Goal: Navigation & Orientation: Find specific page/section

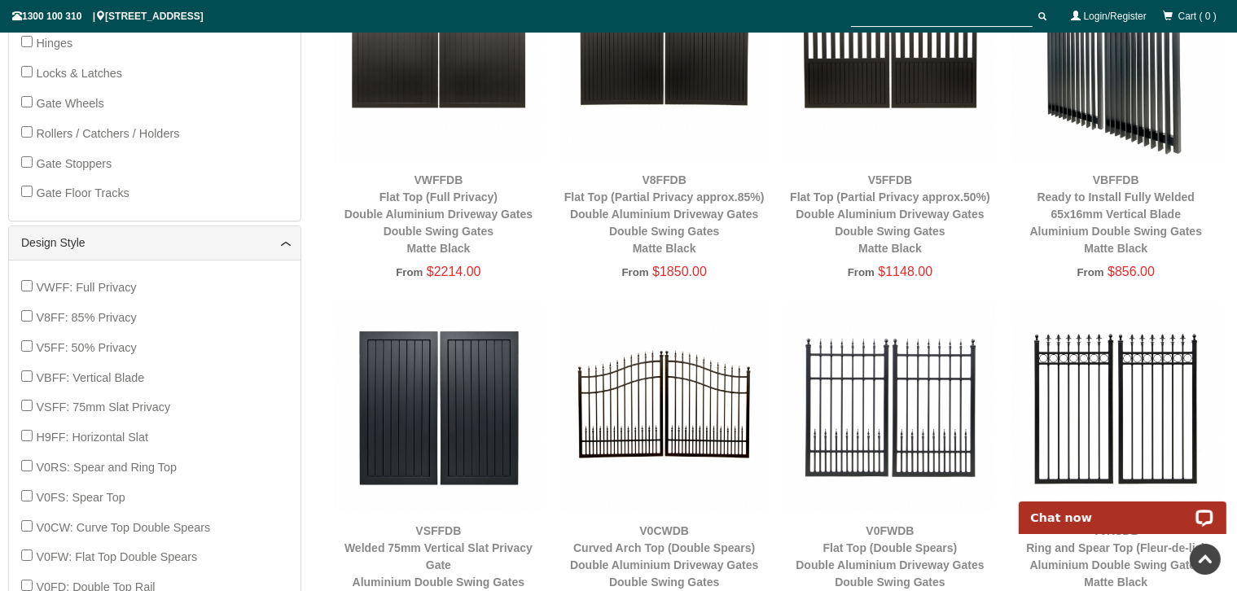
scroll to position [1073, 0]
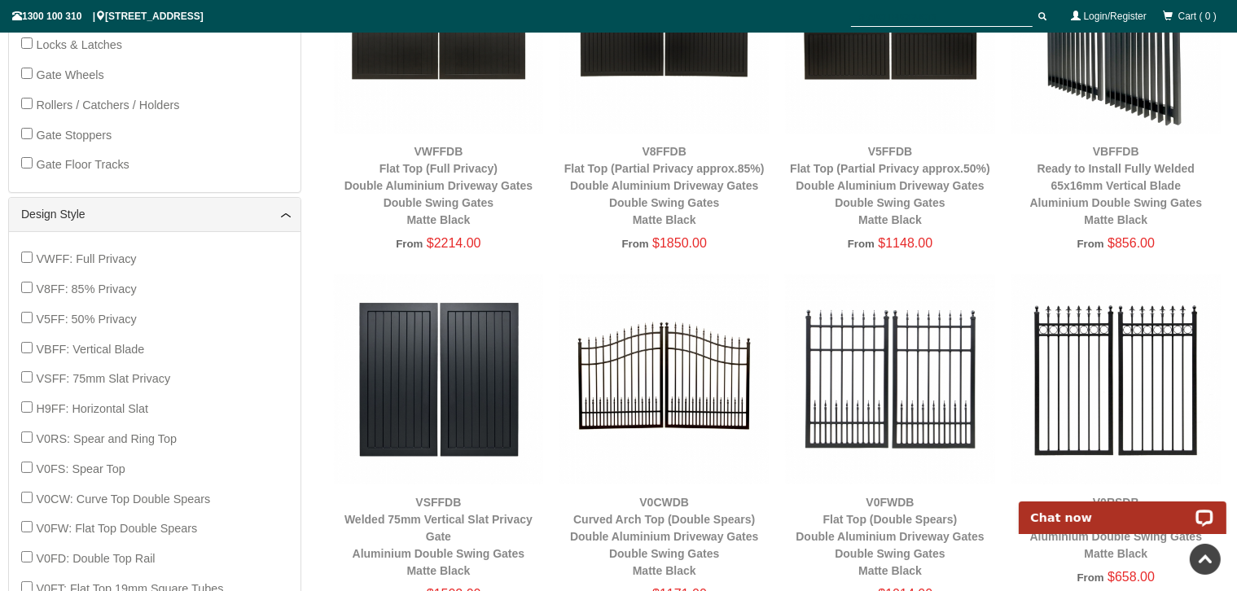
click at [1132, 161] on div "VBFFDB Ready to Install Fully Welded 65x16mm Vertical Blade Aluminium Double Sw…" at bounding box center [1116, 186] width 209 height 86
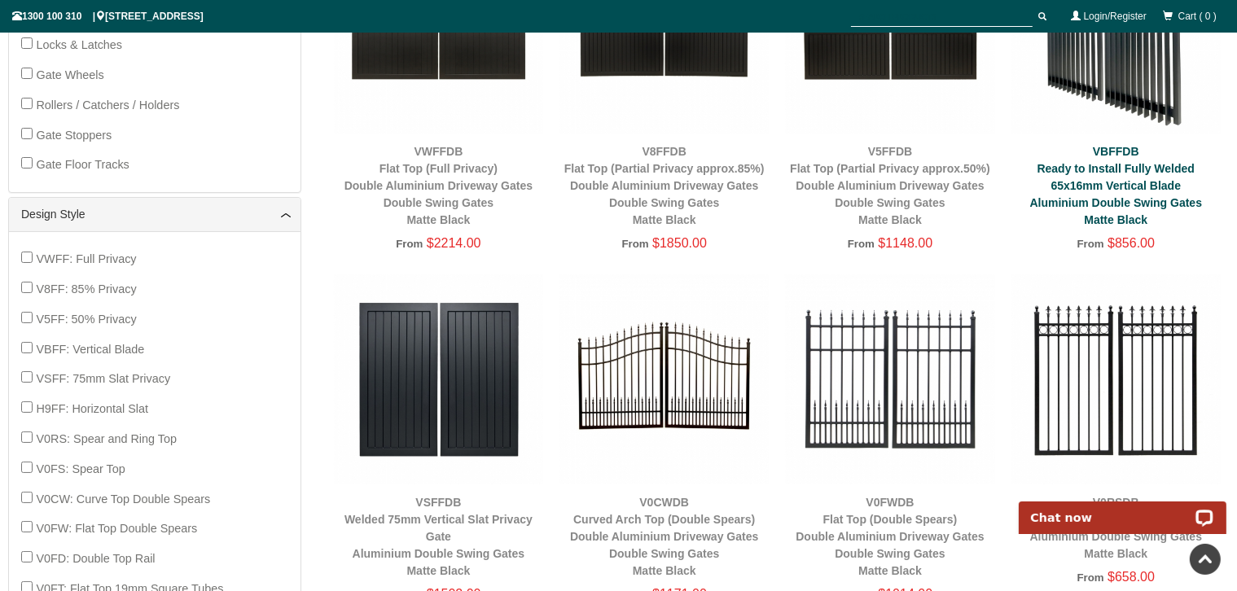
click at [1113, 173] on link "VBFFDB Ready to Install Fully Welded 65x16mm Vertical Blade Aluminium Double Sw…" at bounding box center [1117, 185] width 173 height 81
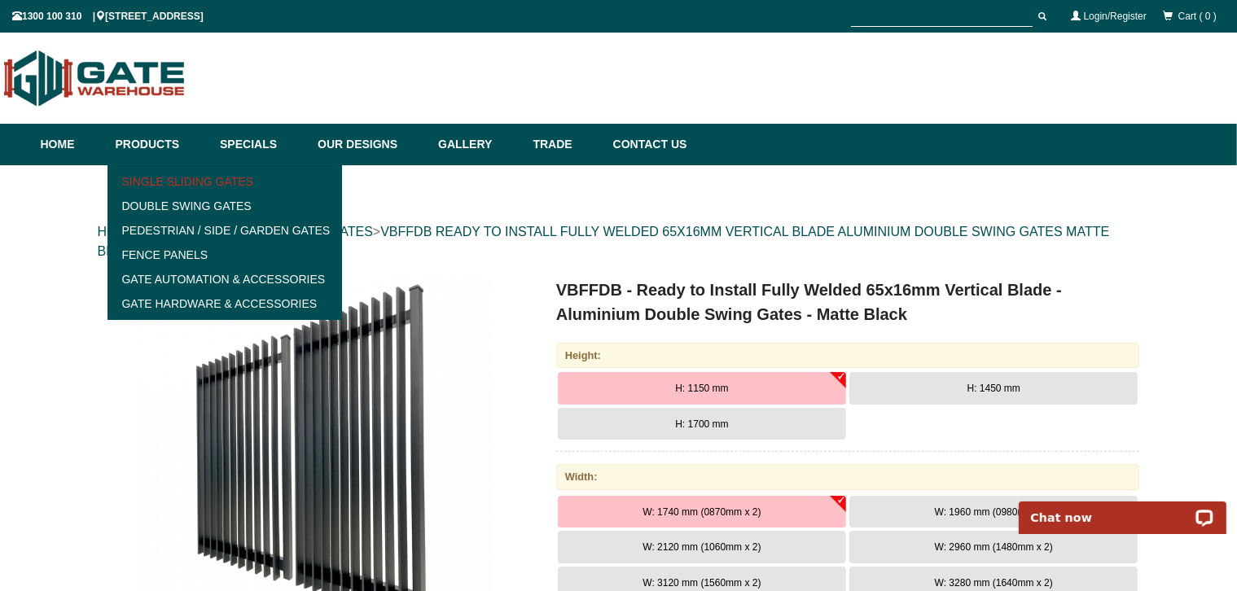
click at [129, 177] on link "Single Sliding Gates" at bounding box center [225, 181] width 226 height 24
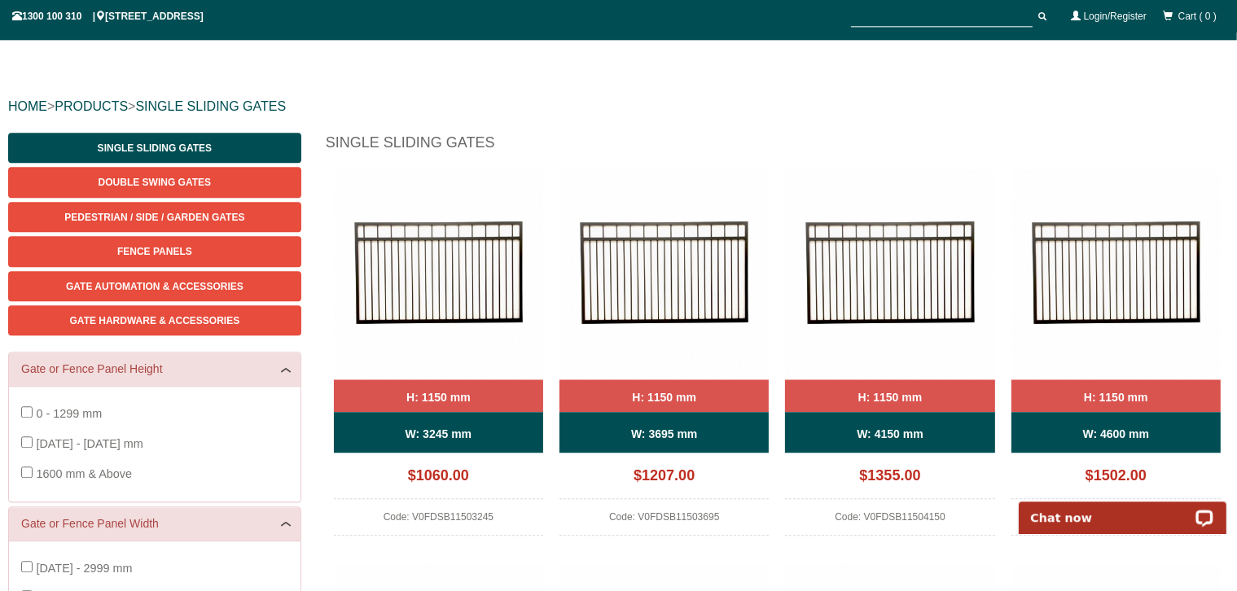
scroll to position [41, 0]
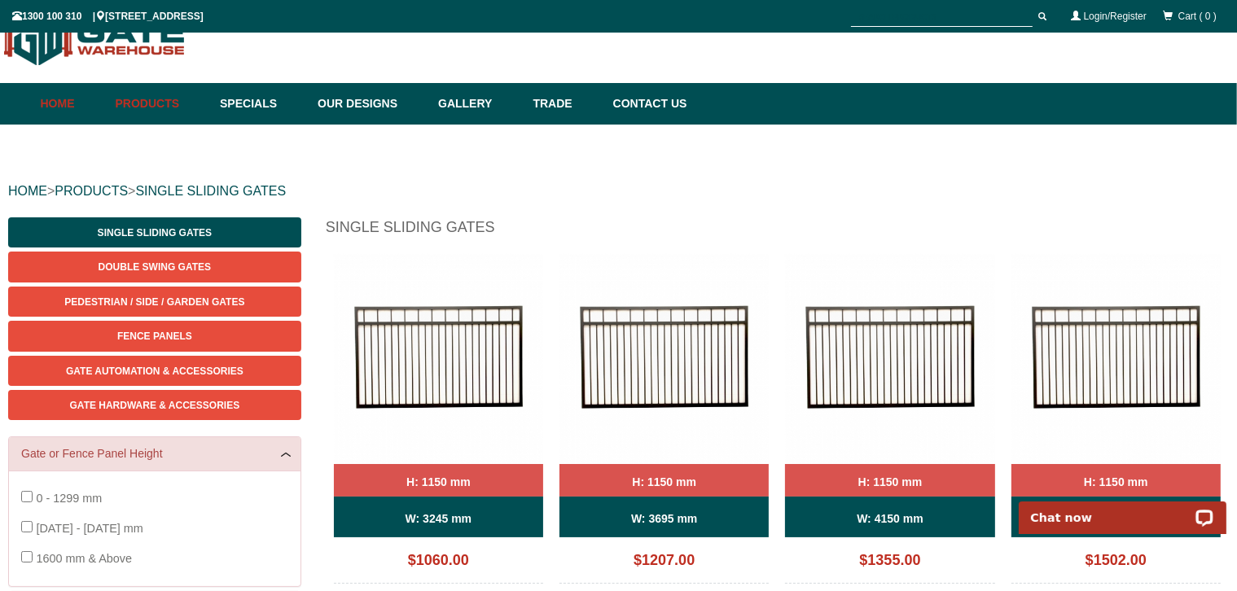
click at [59, 103] on link "Home" at bounding box center [74, 104] width 67 height 42
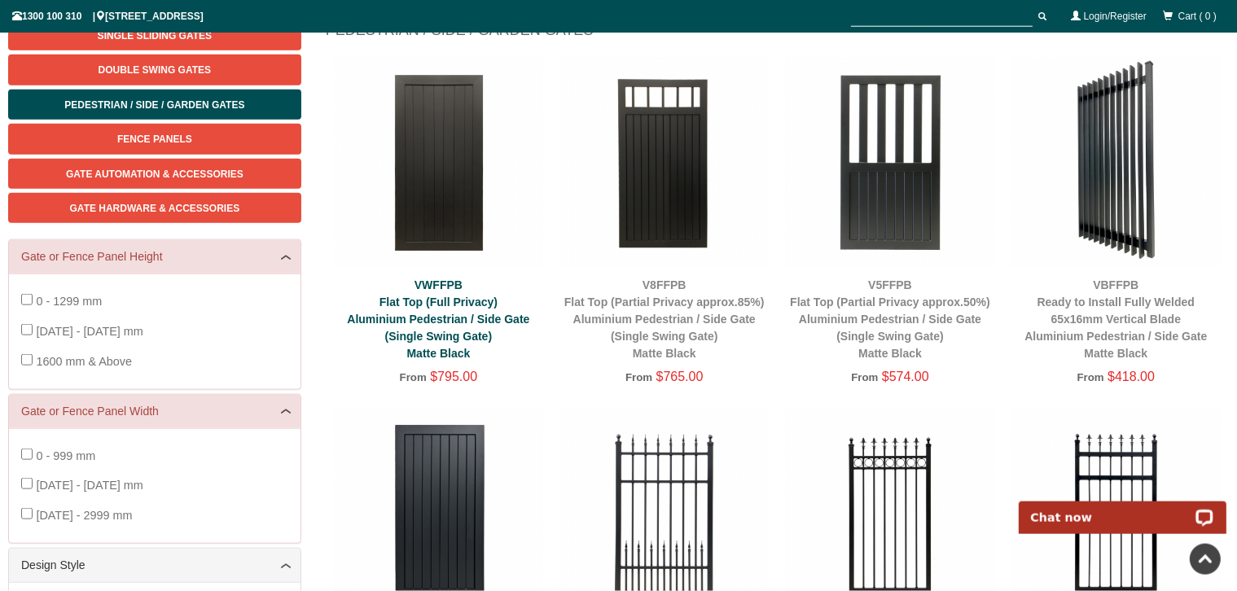
scroll to position [212, 0]
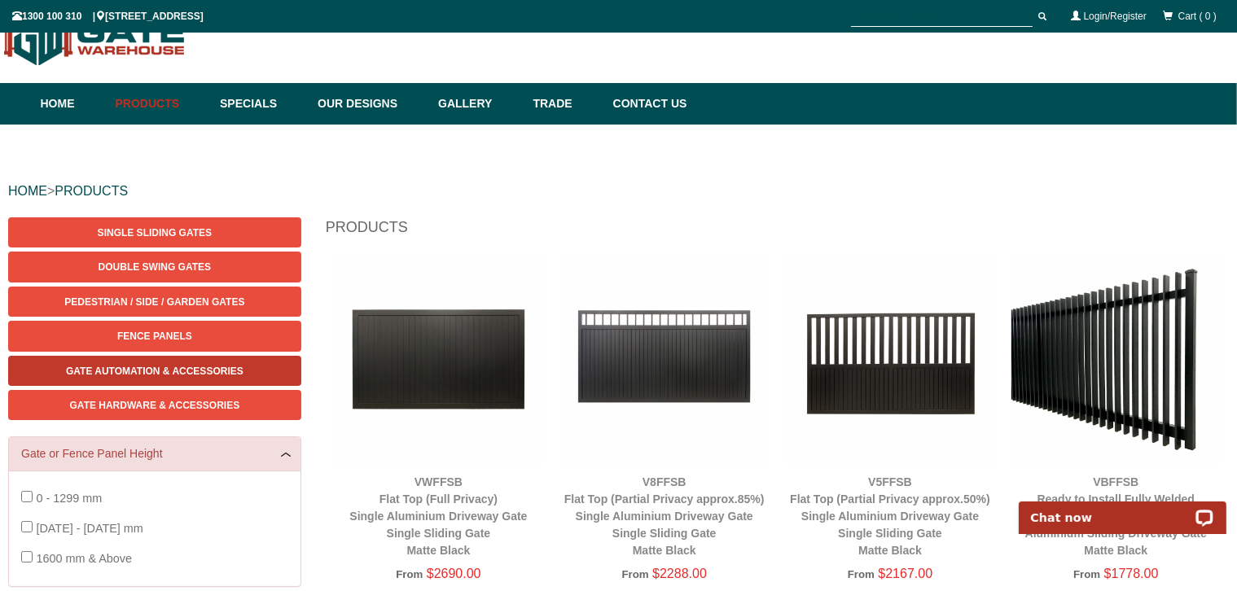
click at [165, 368] on span "Gate Automation & Accessories" at bounding box center [155, 371] width 178 height 11
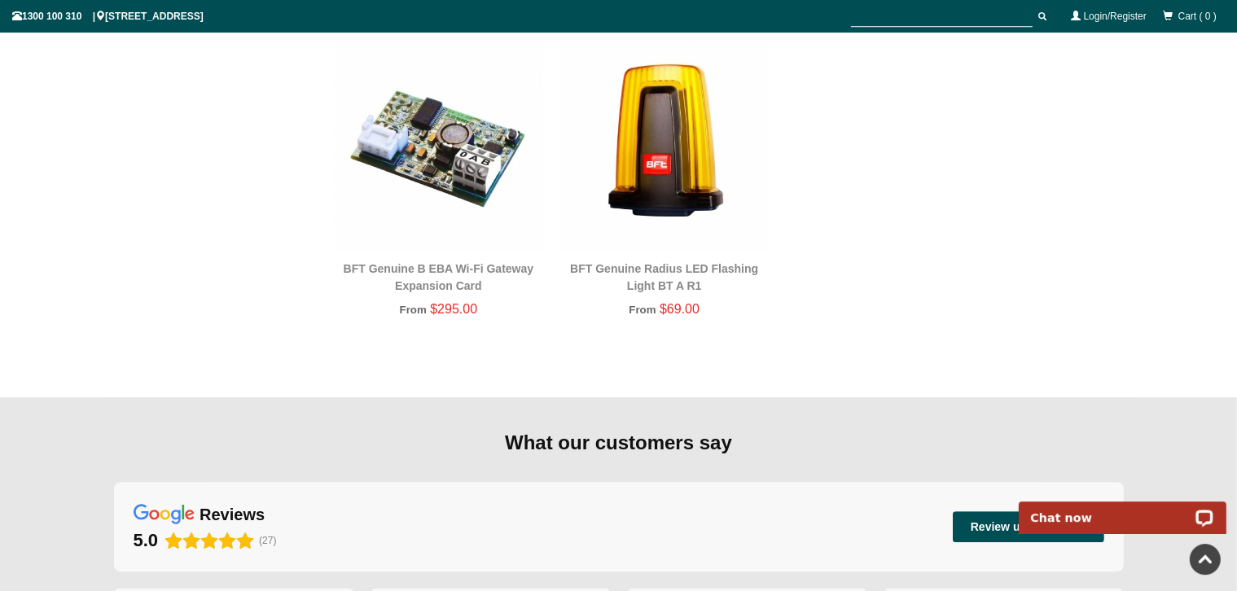
scroll to position [2105, 0]
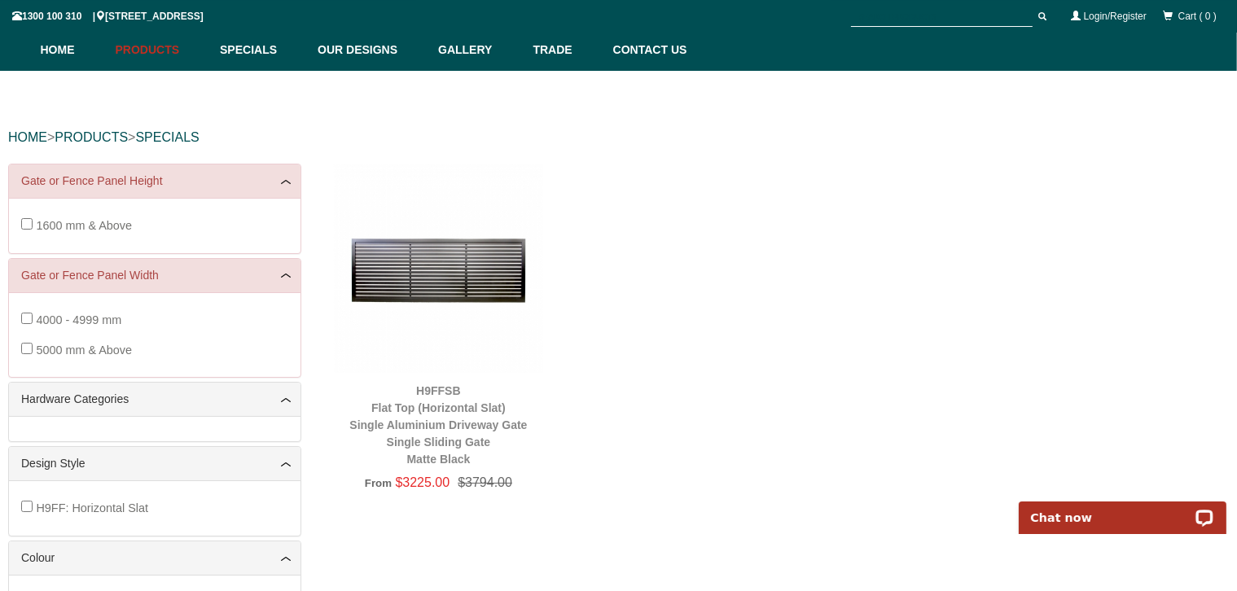
scroll to position [127, 0]
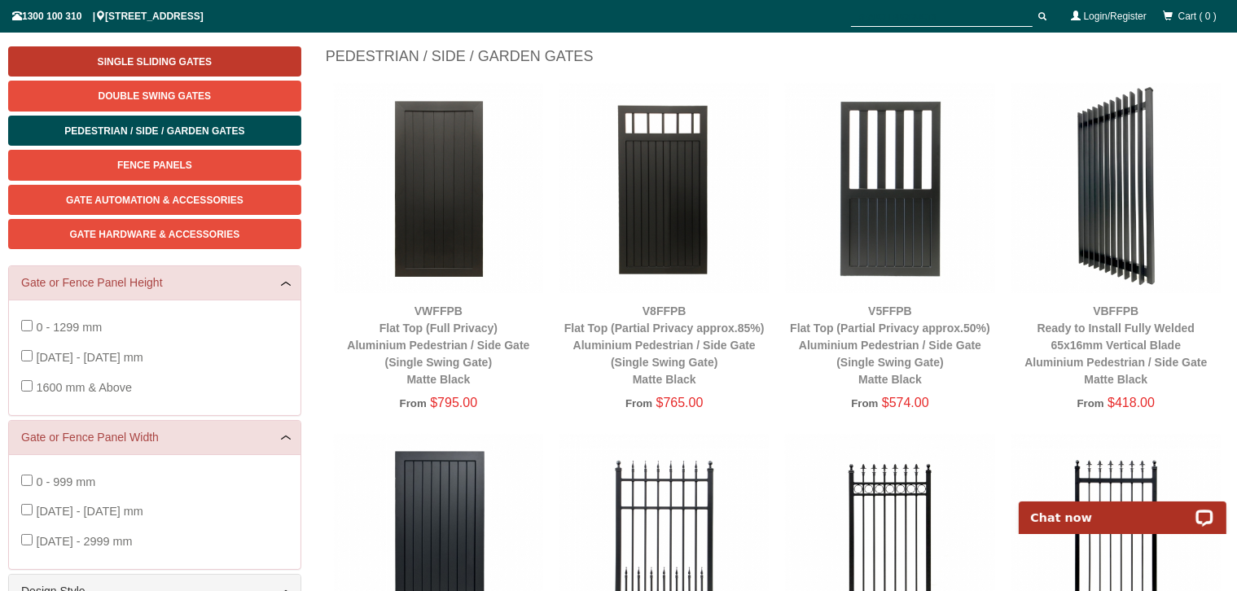
click at [172, 59] on span "Single Sliding Gates" at bounding box center [155, 61] width 114 height 11
